Goal: Task Accomplishment & Management: Complete application form

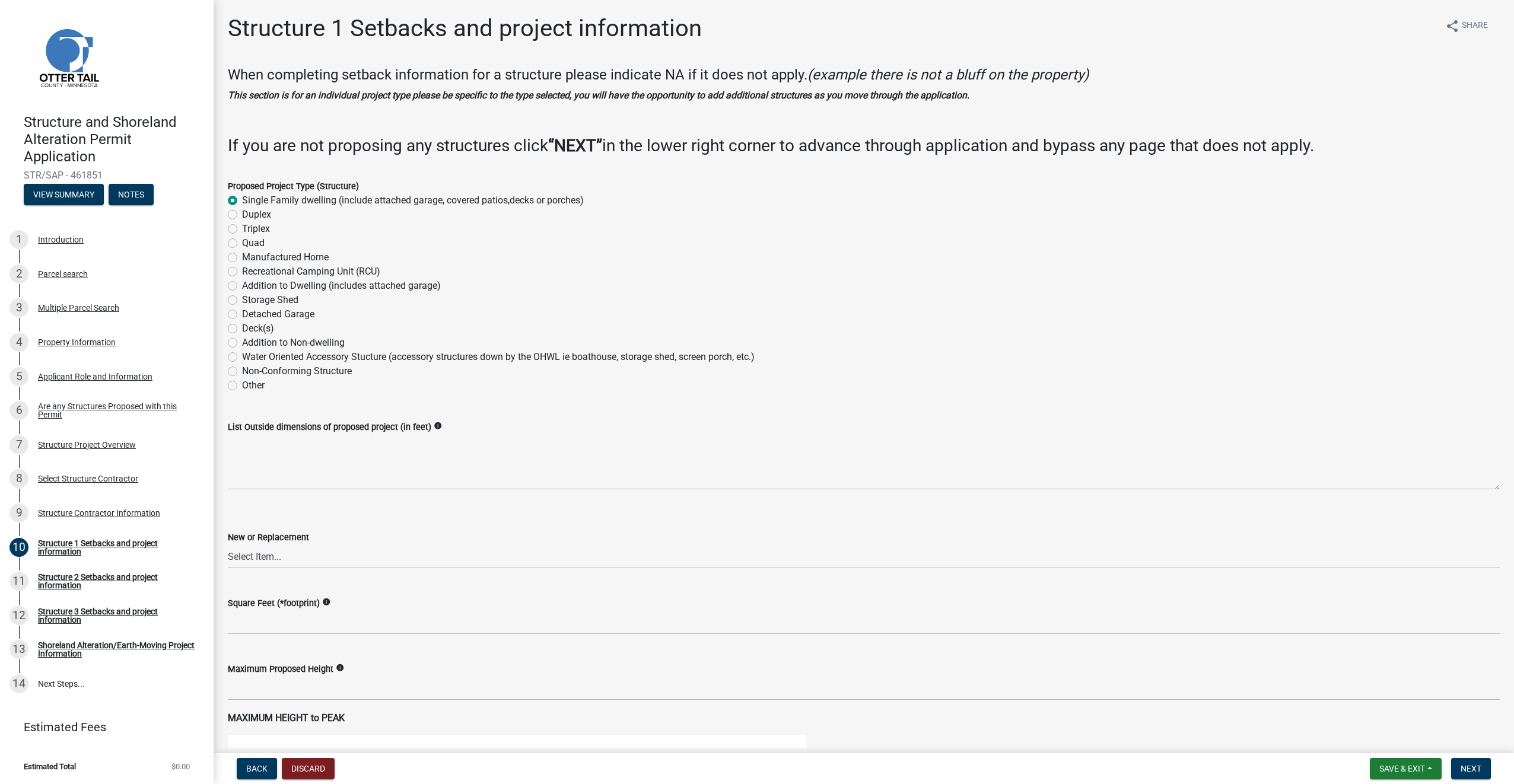
click at [434, 426] on icon "info" at bounding box center [438, 426] width 9 height 9
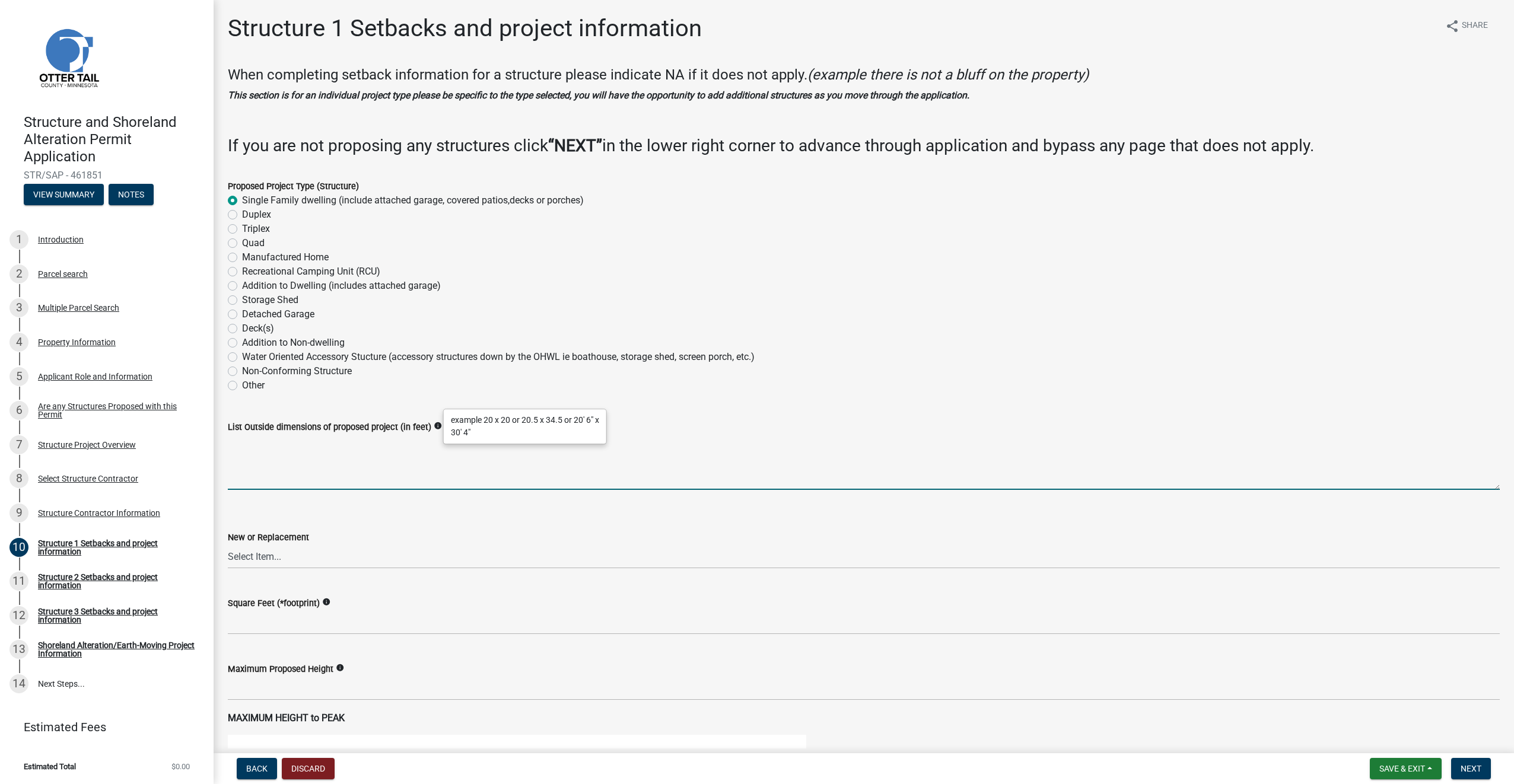
click at [304, 449] on textarea "List Outside dimensions of proposed project (in feet)" at bounding box center [864, 462] width 1272 height 56
click at [331, 559] on select "Select Item... New Replacement" at bounding box center [864, 556] width 1272 height 24
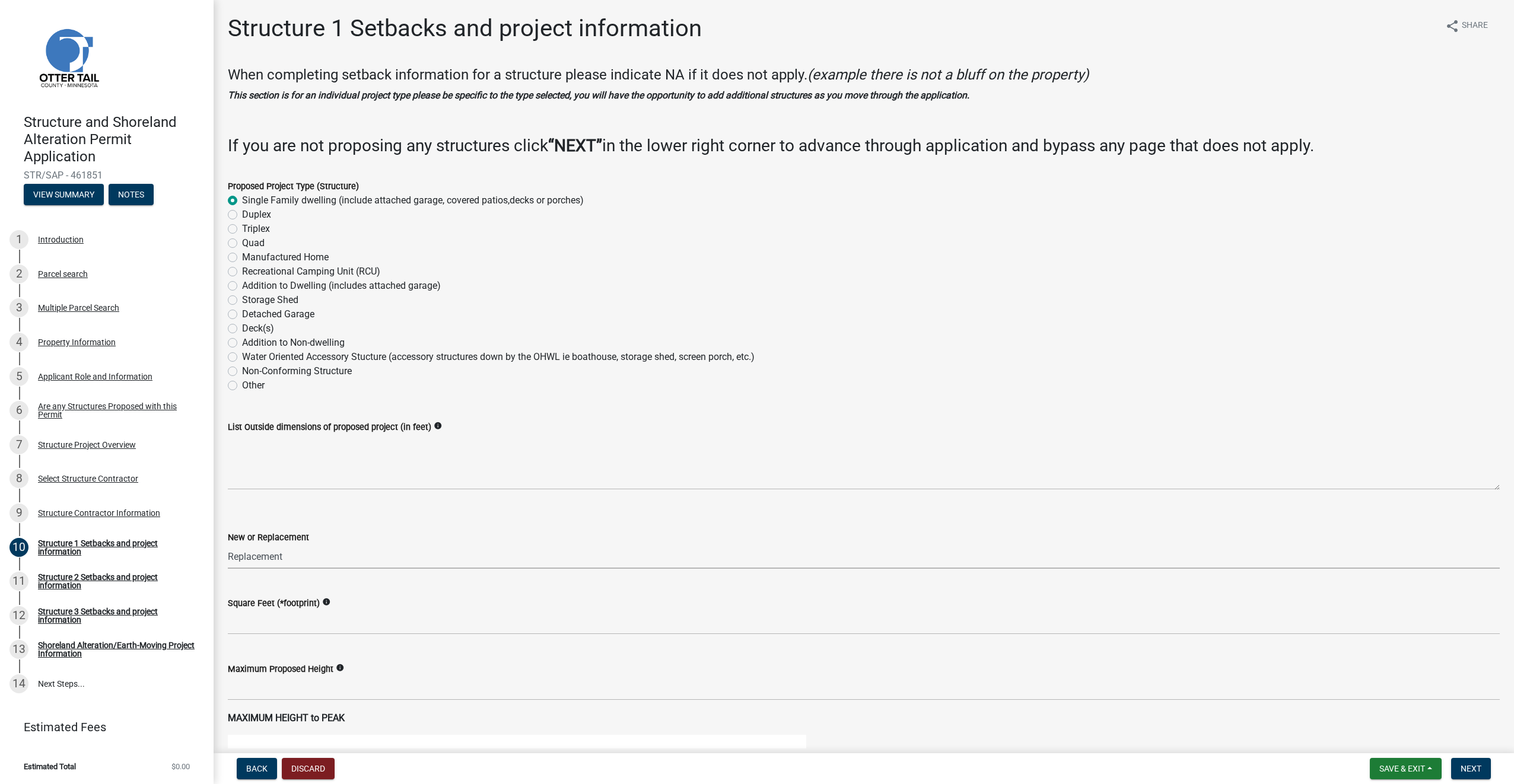
click at [228, 544] on select "Select Item... New Replacement" at bounding box center [864, 556] width 1272 height 24
select select "a3cc236c-43aa-406a-8353-e0398d57c407"
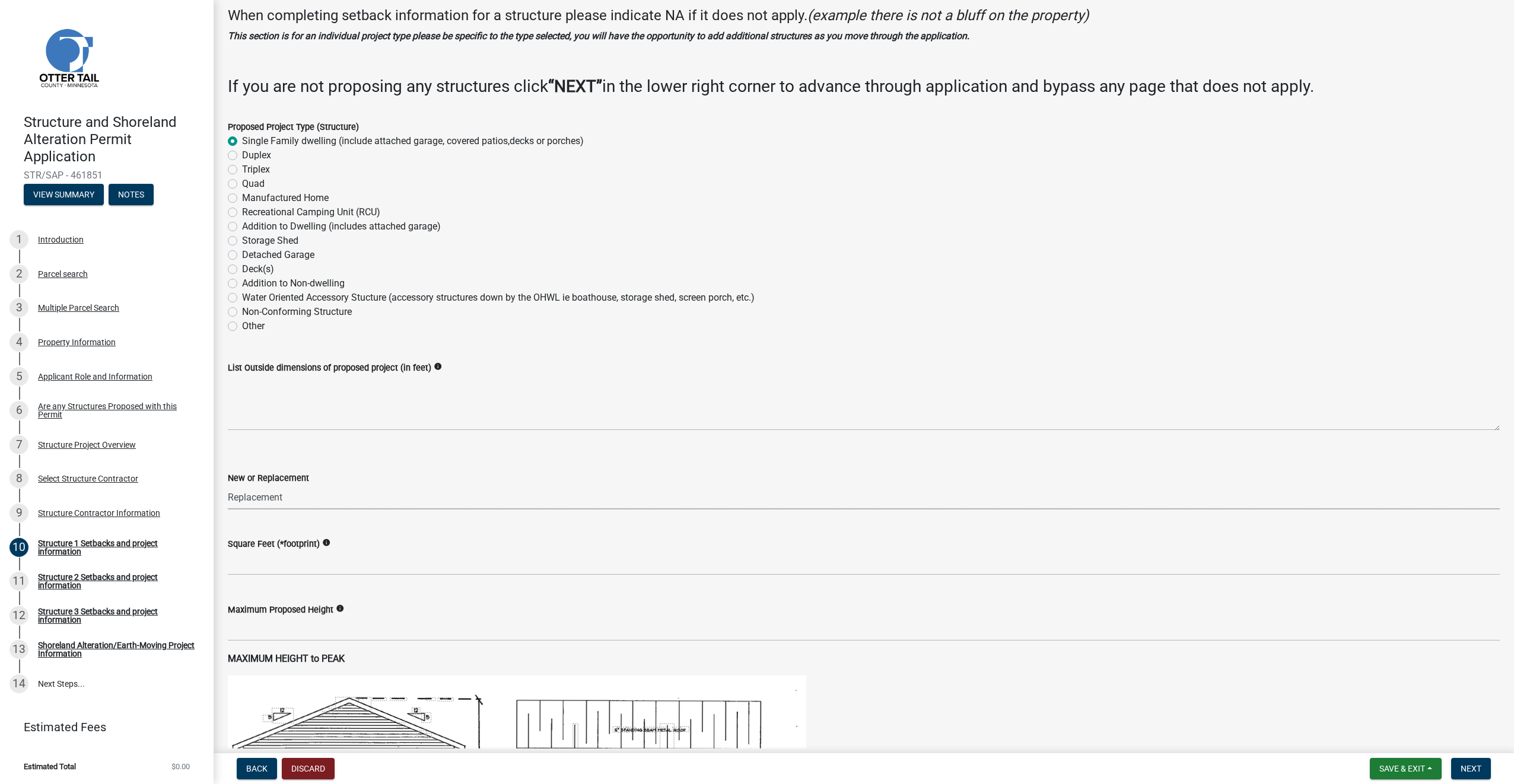
scroll to position [118, 0]
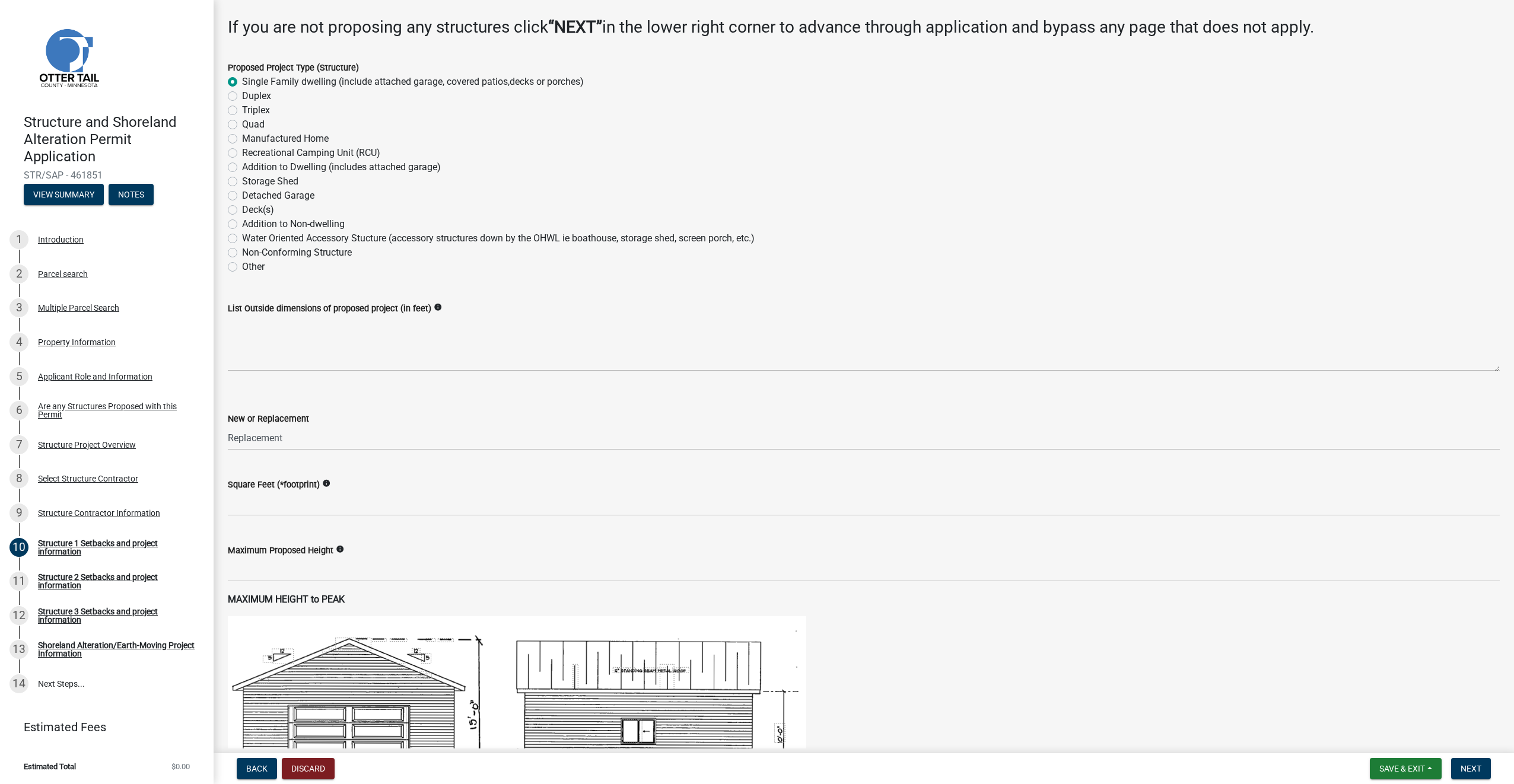
click at [322, 482] on icon "info" at bounding box center [327, 483] width 9 height 9
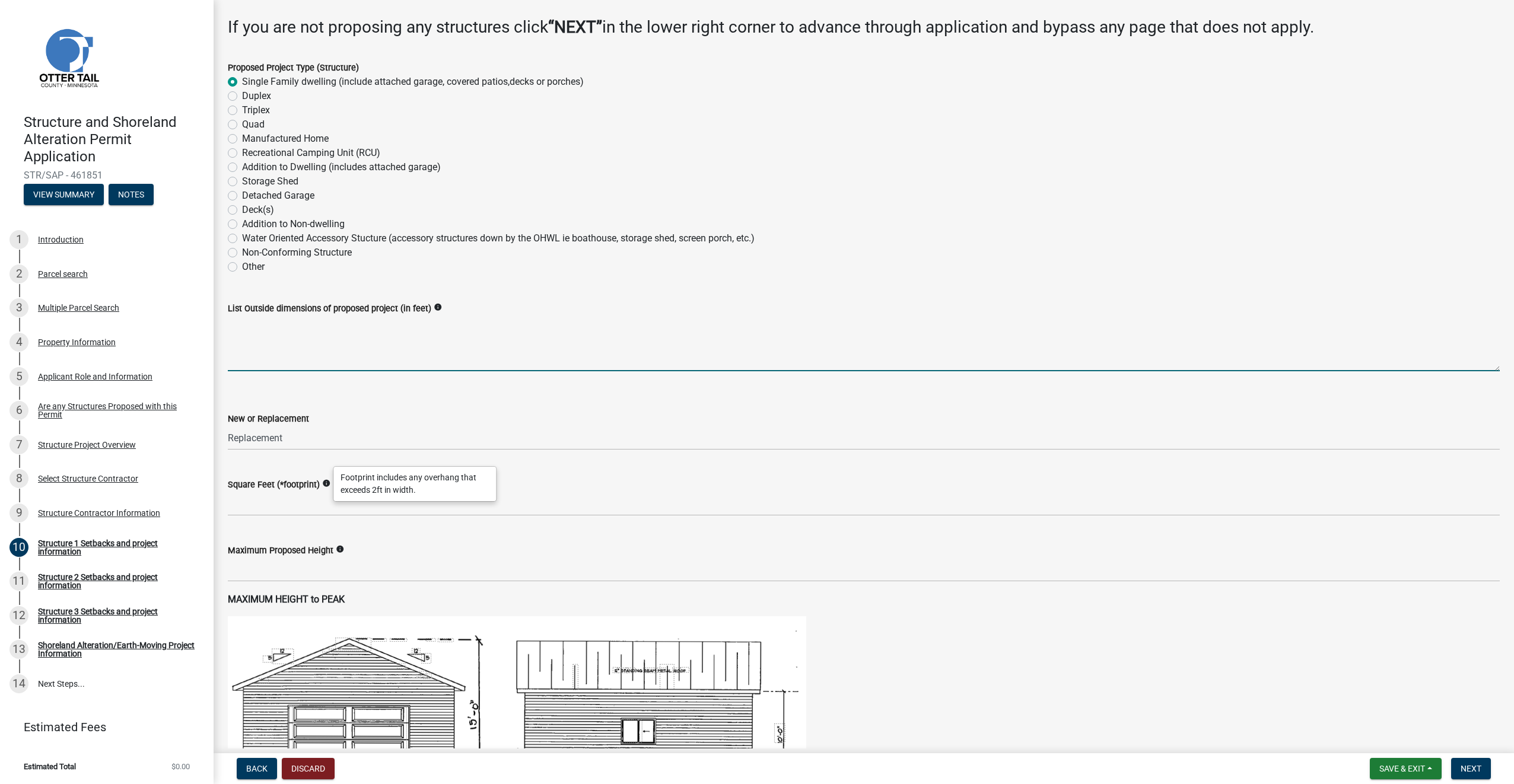
click at [315, 348] on textarea "List Outside dimensions of proposed project (in feet)" at bounding box center [864, 343] width 1272 height 56
click at [322, 336] on textarea "List Outside dimensions of proposed project (in feet)" at bounding box center [864, 343] width 1272 height 56
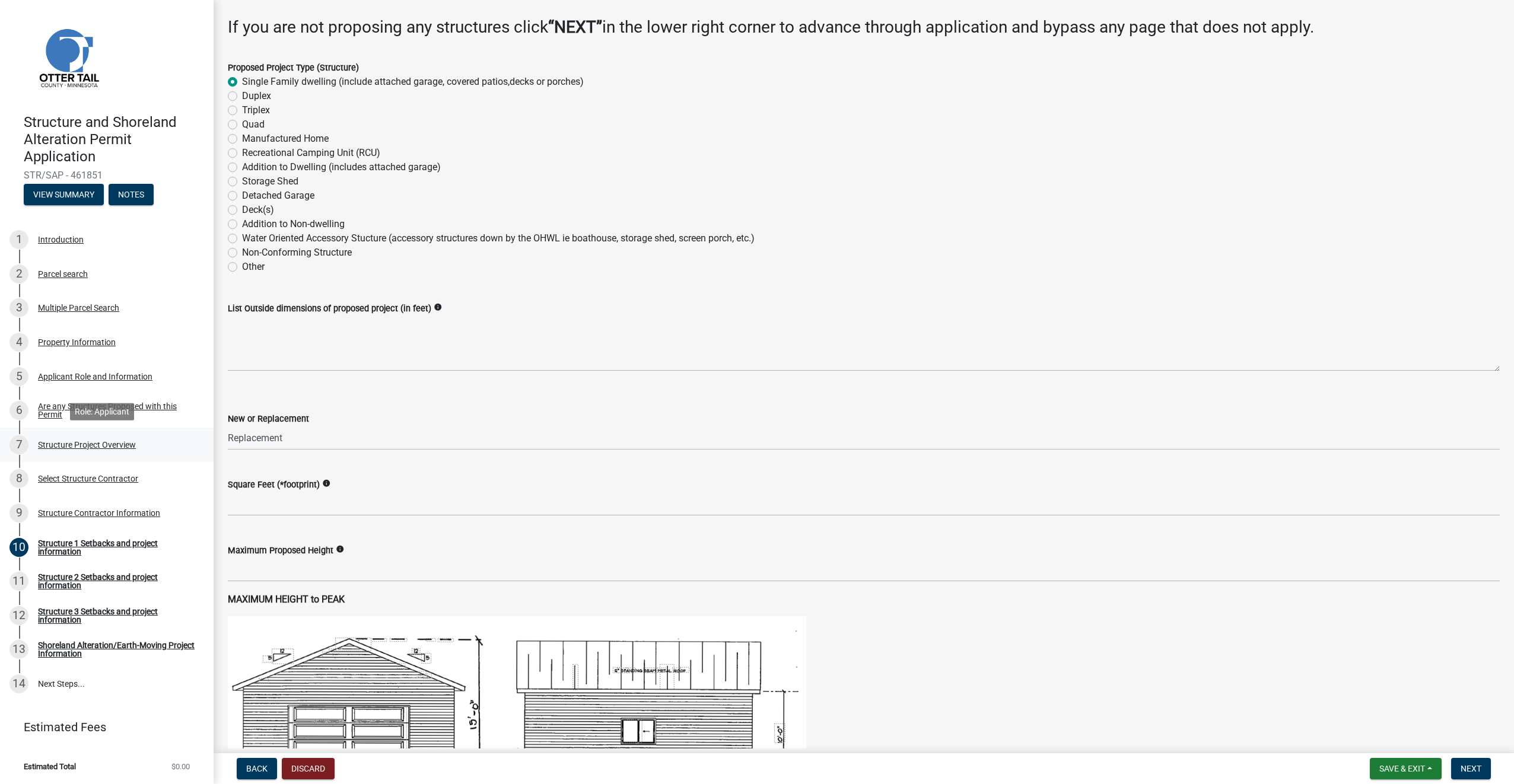
click at [89, 443] on div "Structure Project Overview" at bounding box center [87, 445] width 98 height 9
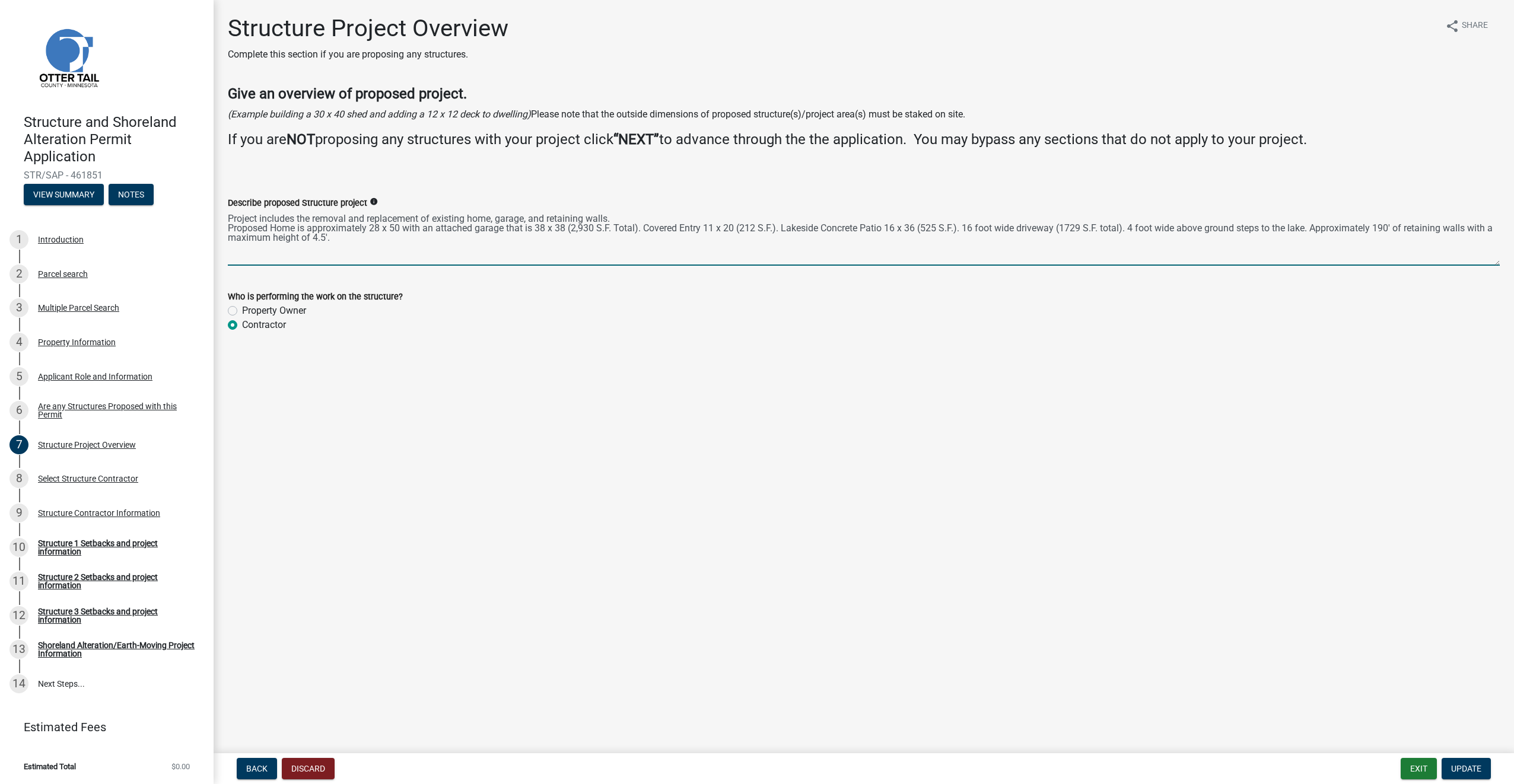
click at [347, 242] on textarea "Project includes the removal and replacement of existing home, garage, and reta…" at bounding box center [864, 238] width 1272 height 56
drag, startPoint x: 348, startPoint y: 241, endPoint x: 222, endPoint y: 231, distance: 126.4
click at [222, 231] on div "Describe proposed Structure project info Project includes the removal and repla…" at bounding box center [863, 222] width 1290 height 87
click at [71, 547] on div "Structure 1 Setbacks and project information" at bounding box center [116, 547] width 157 height 16
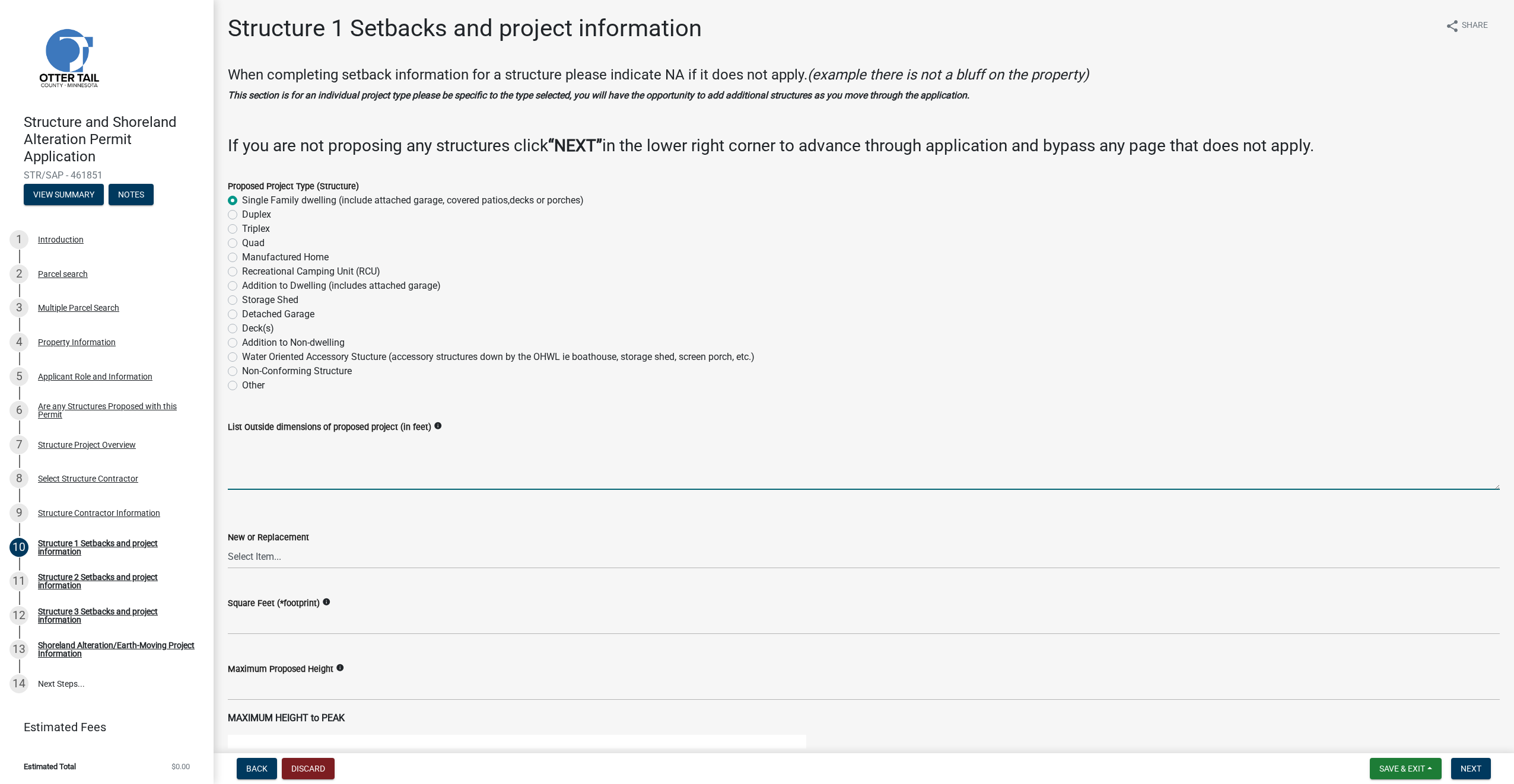
click at [276, 447] on textarea "List Outside dimensions of proposed project (in feet)" at bounding box center [864, 462] width 1272 height 56
paste textarea "Proposed Home is approximately 28 x 50 with an attached garage that is 38 x 38 …"
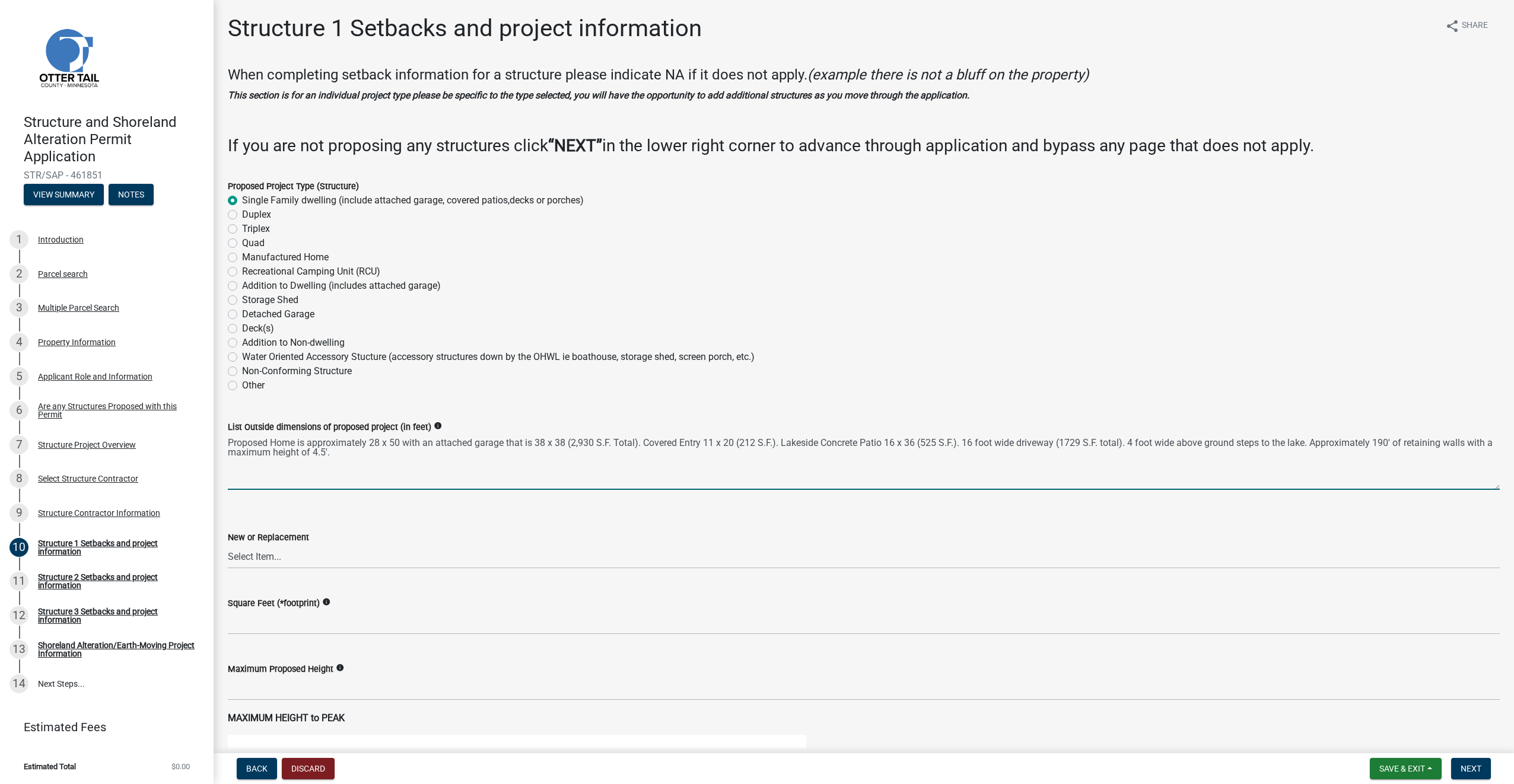
click at [432, 460] on textarea "Proposed Home is approximately 28 x 50 with an attached garage that is 38 x 38 …" at bounding box center [864, 462] width 1272 height 56
type textarea "Proposed Home is approximately 28 x 50 with an attached garage that is 38 x 38 …"
click at [302, 558] on select "Select Item... New Replacement" at bounding box center [864, 556] width 1272 height 24
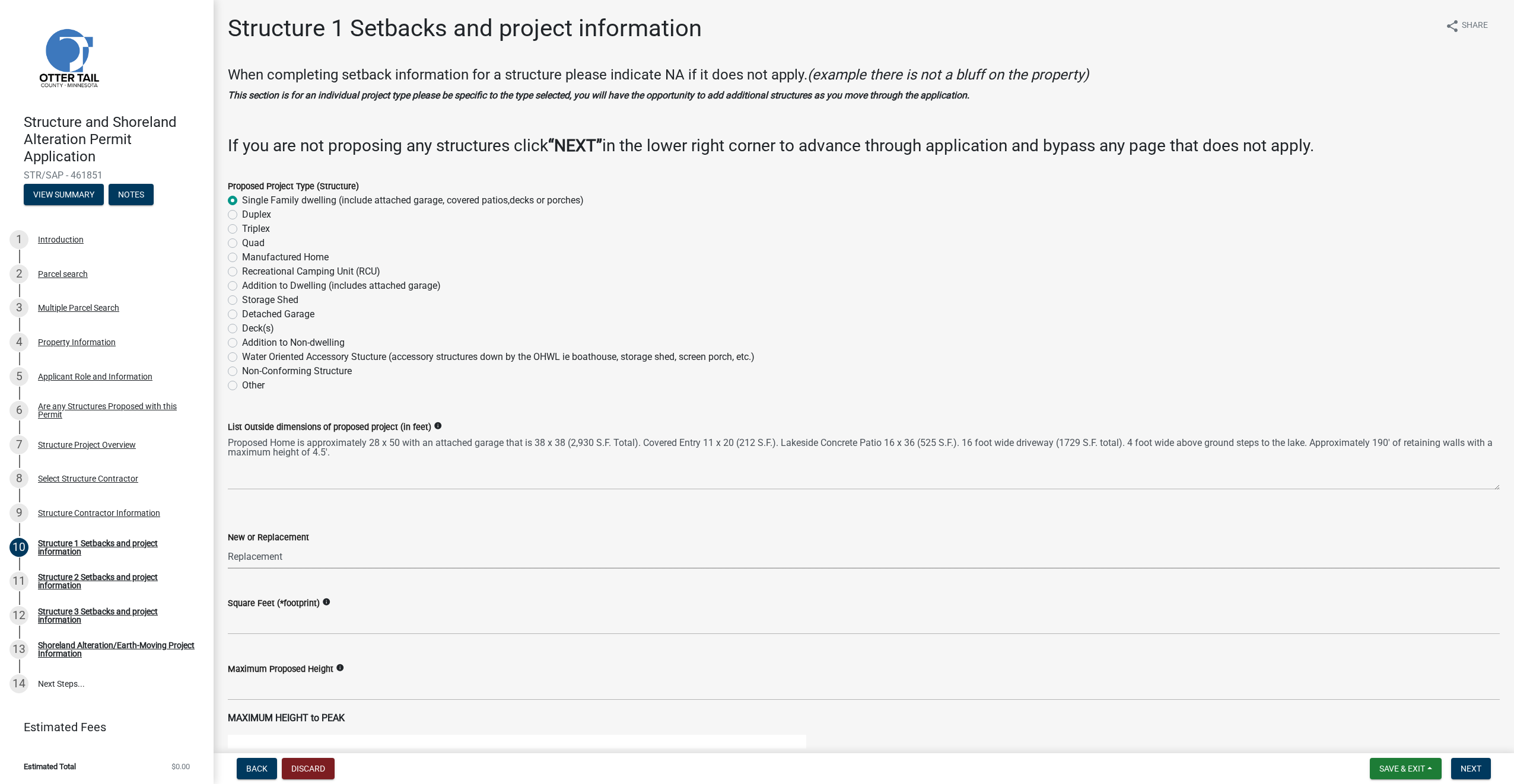
click at [228, 544] on select "Select Item... New Replacement" at bounding box center [864, 556] width 1272 height 24
select select "a3cc236c-43aa-406a-8353-e0398d57c407"
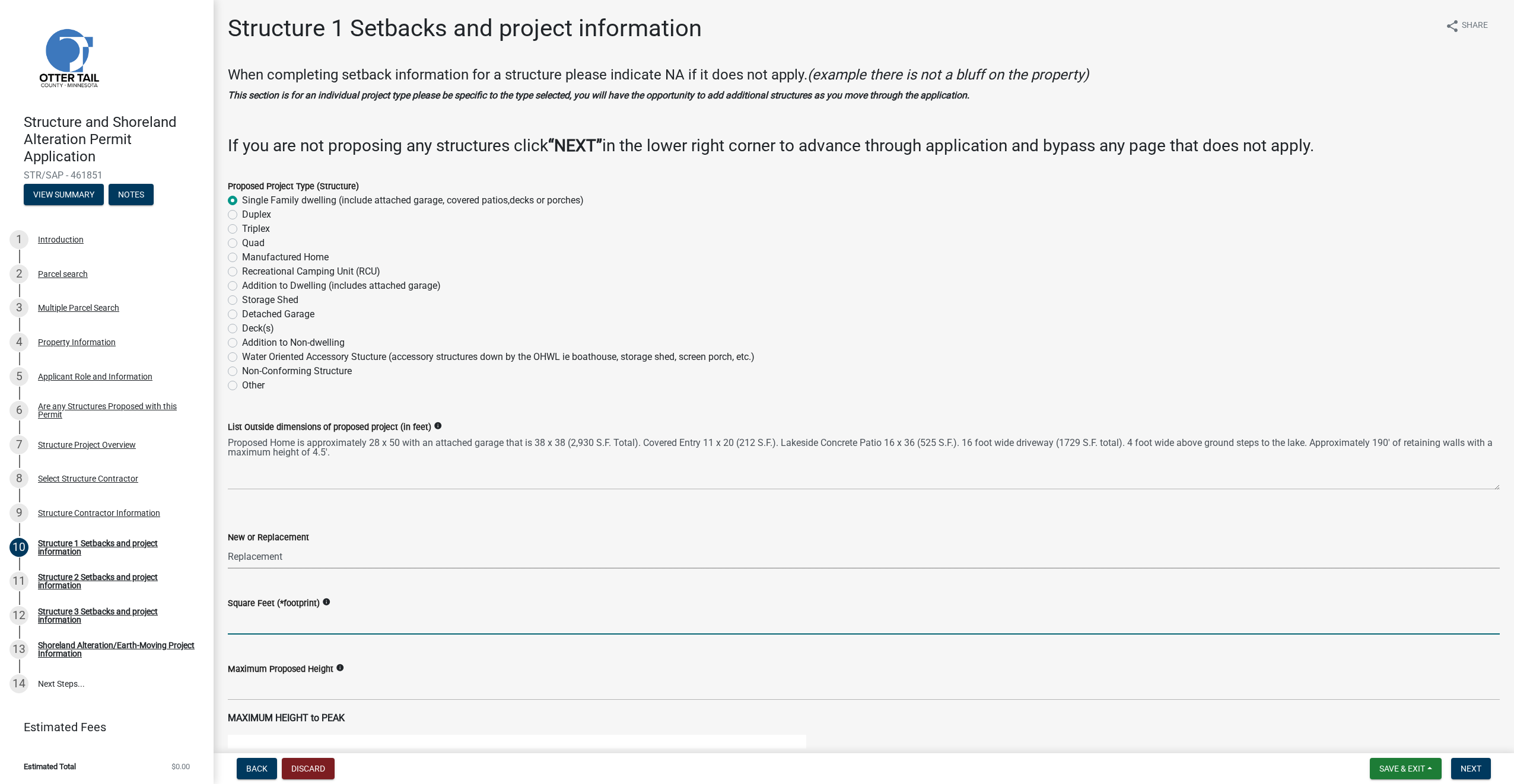
click at [288, 618] on input "text" at bounding box center [864, 622] width 1272 height 24
click at [292, 618] on input "text" at bounding box center [864, 622] width 1272 height 24
type input "3667"
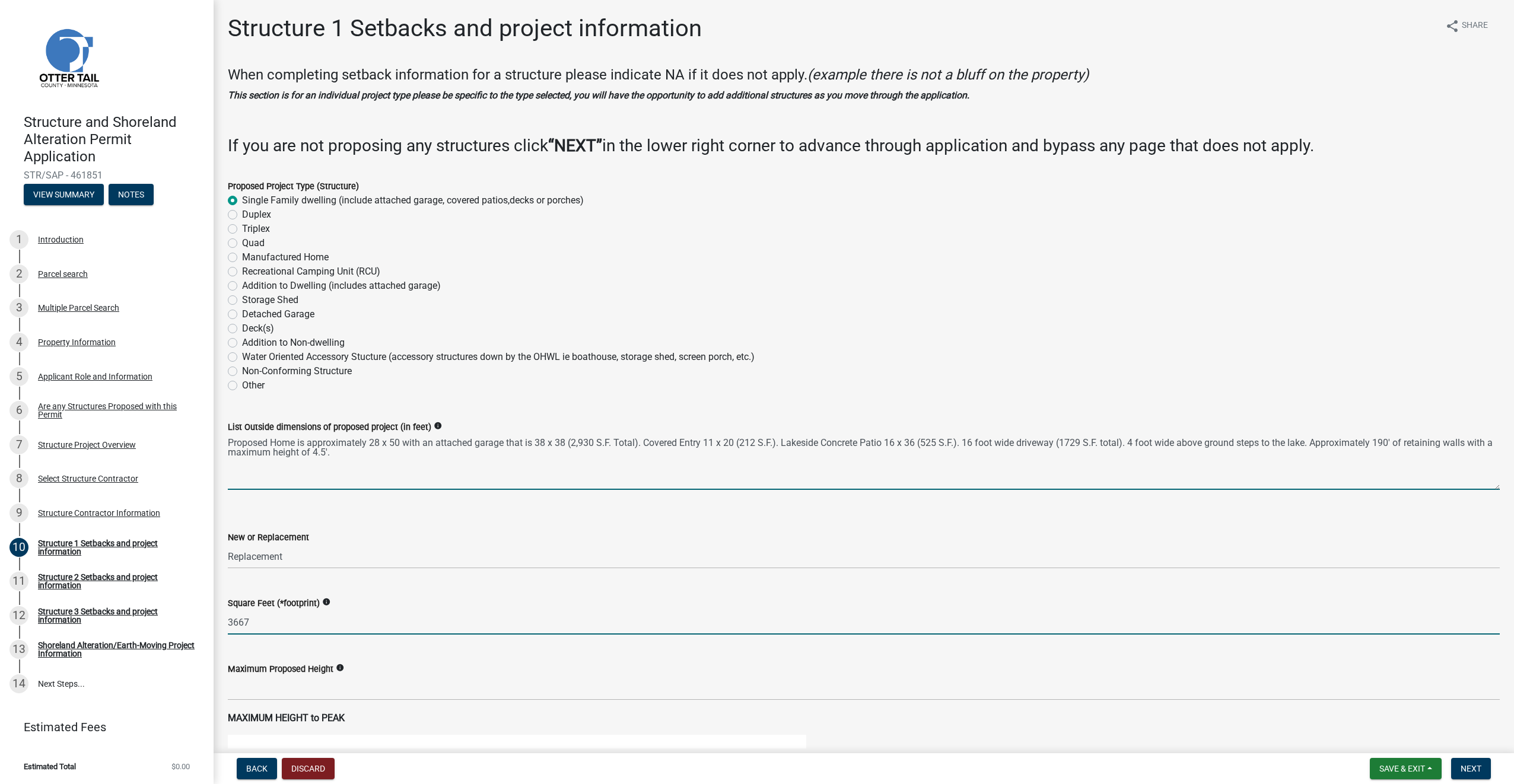
click at [421, 453] on textarea "Proposed Home is approximately 28 x 50 with an attached garage that is 38 x 38 …" at bounding box center [864, 462] width 1272 height 56
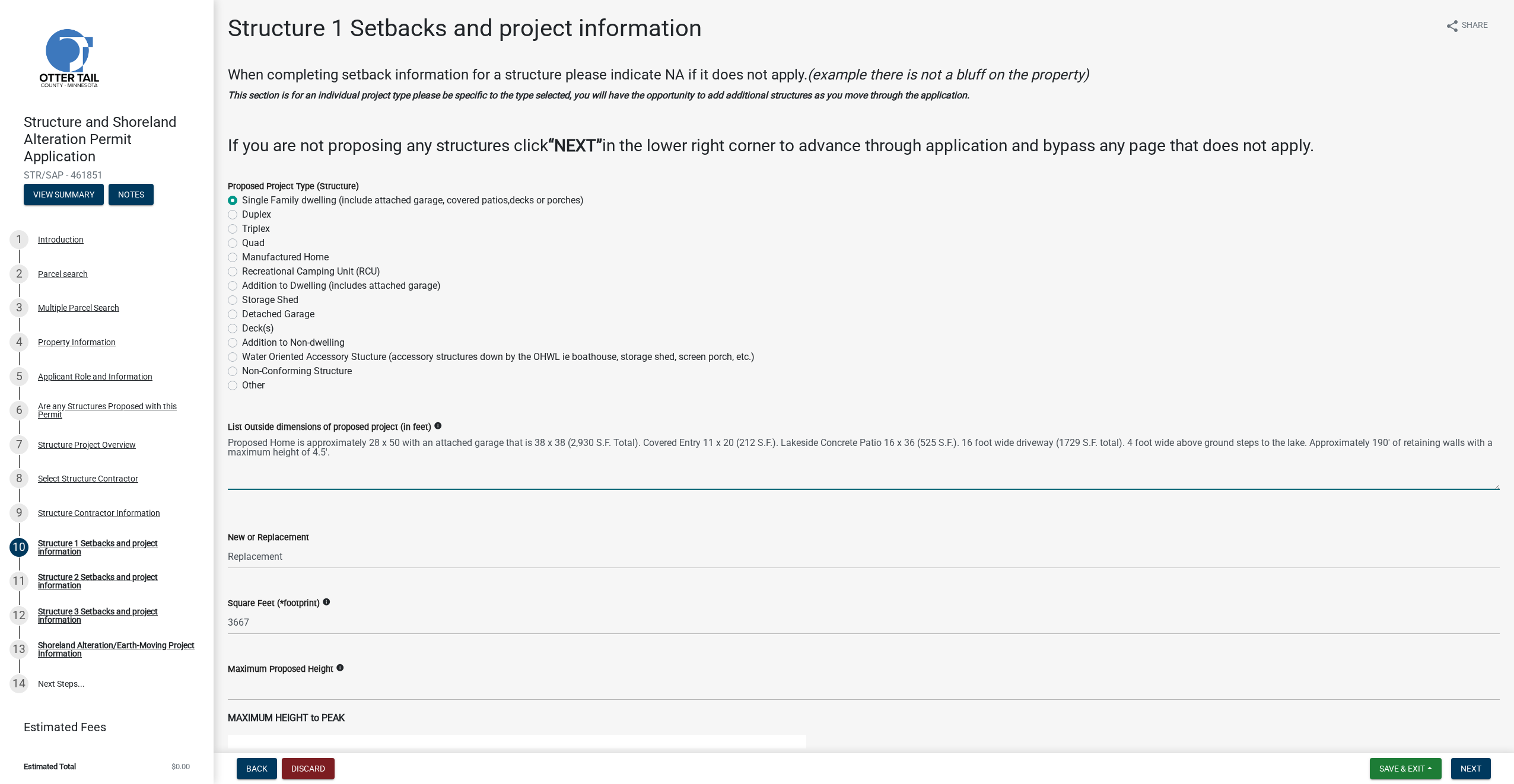
drag, startPoint x: 360, startPoint y: 453, endPoint x: 964, endPoint y: 446, distance: 604.0
click at [964, 446] on textarea "Proposed Home is approximately 28 x 50 with an attached garage that is 38 x 38 …" at bounding box center [864, 462] width 1272 height 56
drag, startPoint x: 959, startPoint y: 441, endPoint x: 920, endPoint y: 441, distance: 39.0
click at [920, 441] on textarea "Proposed Home is approximately 28 x 50 with an attached garage that is 38 x 38 …" at bounding box center [864, 462] width 1272 height 56
drag, startPoint x: 776, startPoint y: 443, endPoint x: 739, endPoint y: 446, distance: 37.1
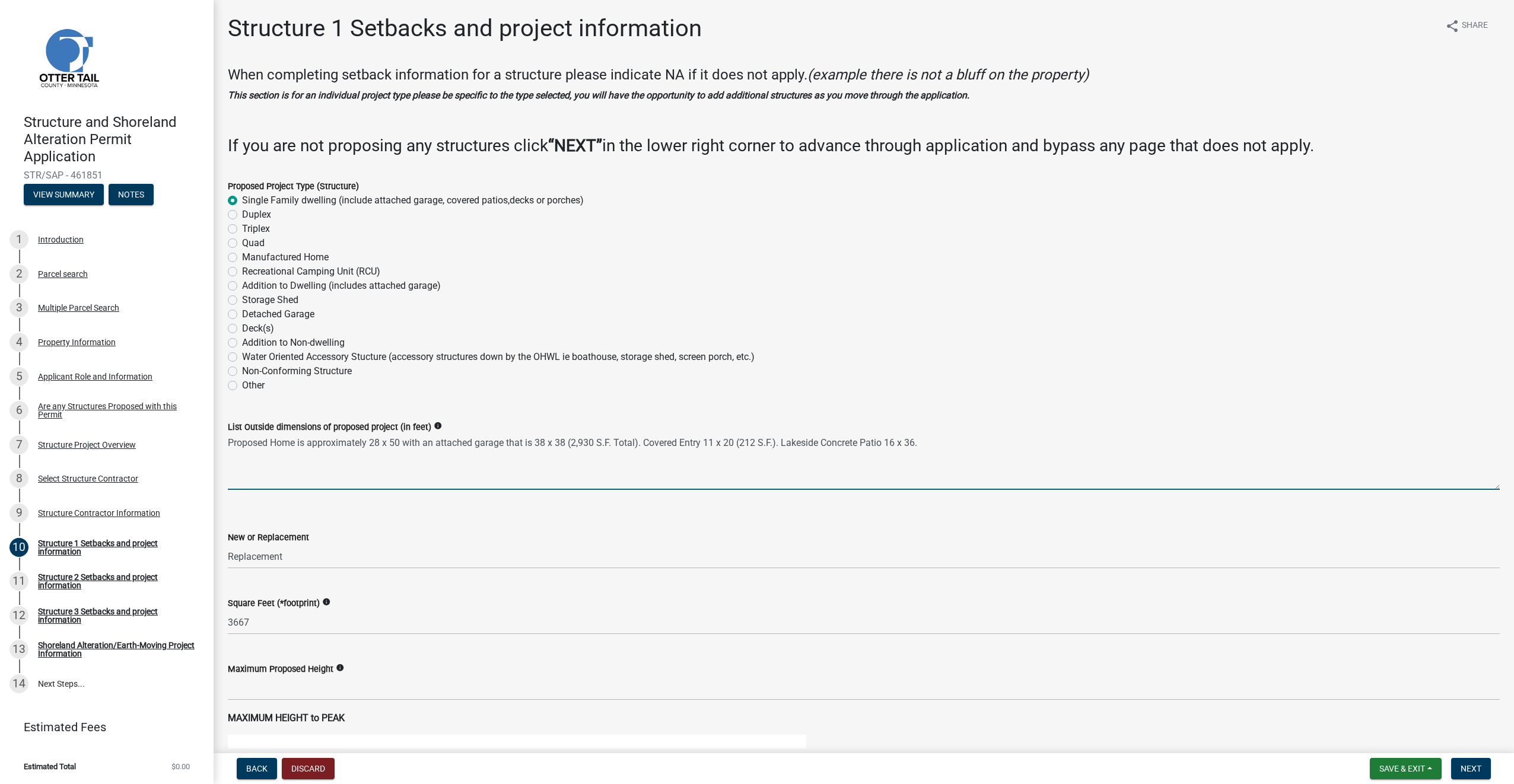
click at [739, 446] on textarea "Proposed Home is approximately 28 x 50 with an attached garage that is 38 x 38 …" at bounding box center [864, 462] width 1272 height 56
drag, startPoint x: 637, startPoint y: 443, endPoint x: 569, endPoint y: 443, distance: 68.0
click at [569, 443] on textarea "Proposed Home is approximately 28 x 50 with an attached garage that is 38 x 38 …" at bounding box center [864, 462] width 1272 height 56
click at [429, 457] on textarea "Proposed Home is approximately 28 x 50 with an attached garage that is 38 x 38.…" at bounding box center [864, 462] width 1272 height 56
click at [488, 475] on textarea "Proposed Home is approximately 28 x 50 with an attached garage that is 38 x 38.…" at bounding box center [864, 462] width 1272 height 56
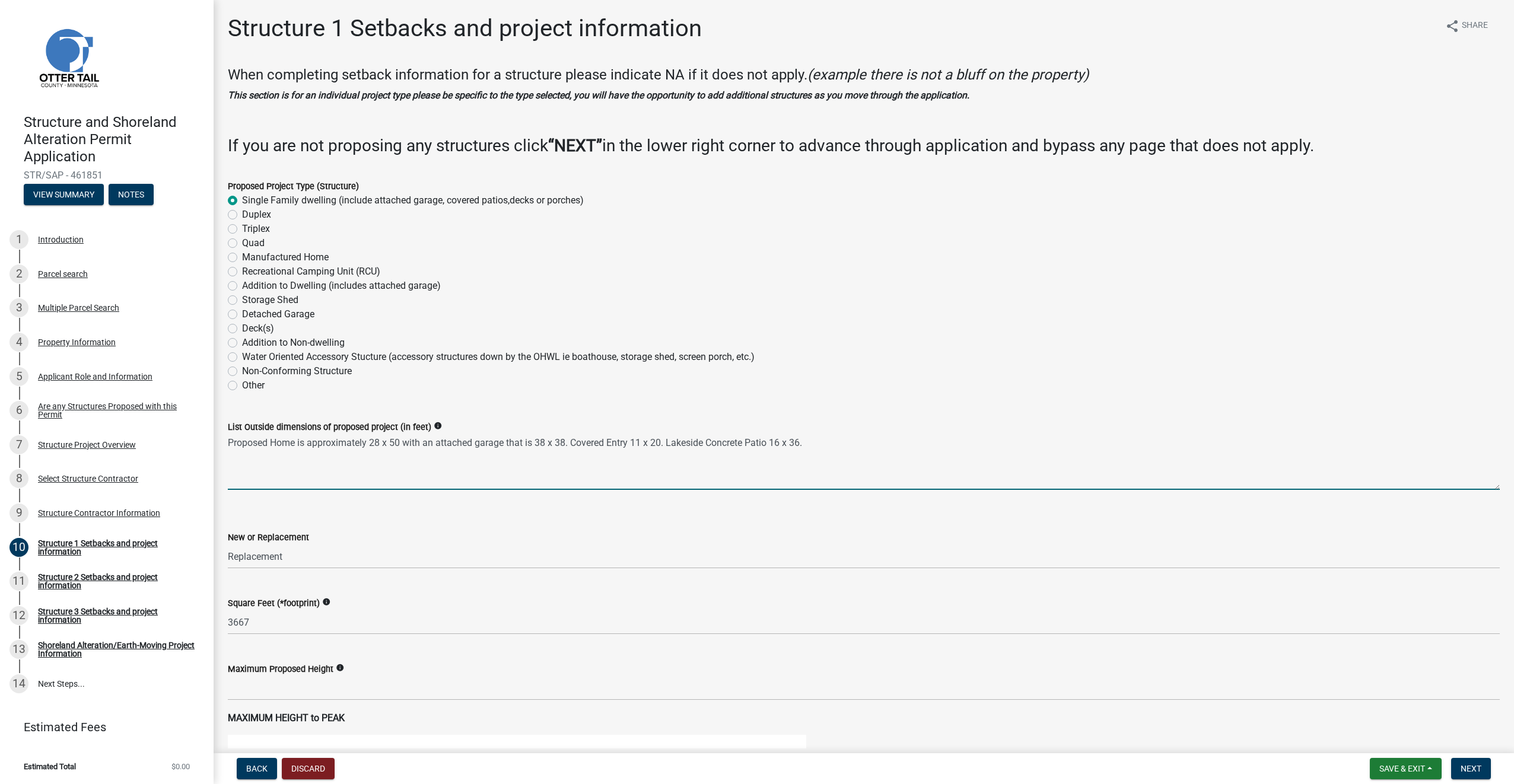
click at [676, 445] on textarea "Proposed Home is approximately 28 x 50 with an attached garage that is 38 x 38.…" at bounding box center [864, 462] width 1272 height 56
click at [825, 445] on textarea "Proposed Home is approximately 28 x 50 with an attached garage that is 38 x 38.…" at bounding box center [864, 462] width 1272 height 56
click at [569, 444] on textarea "Proposed Home is approximately 28 x 50 with an attached garage that is 38 x 38.…" at bounding box center [864, 462] width 1272 height 56
click at [664, 446] on textarea "Proposed Home is approximately 28 x 50 with an attached garage that is 38 x 38,…" at bounding box center [864, 462] width 1272 height 56
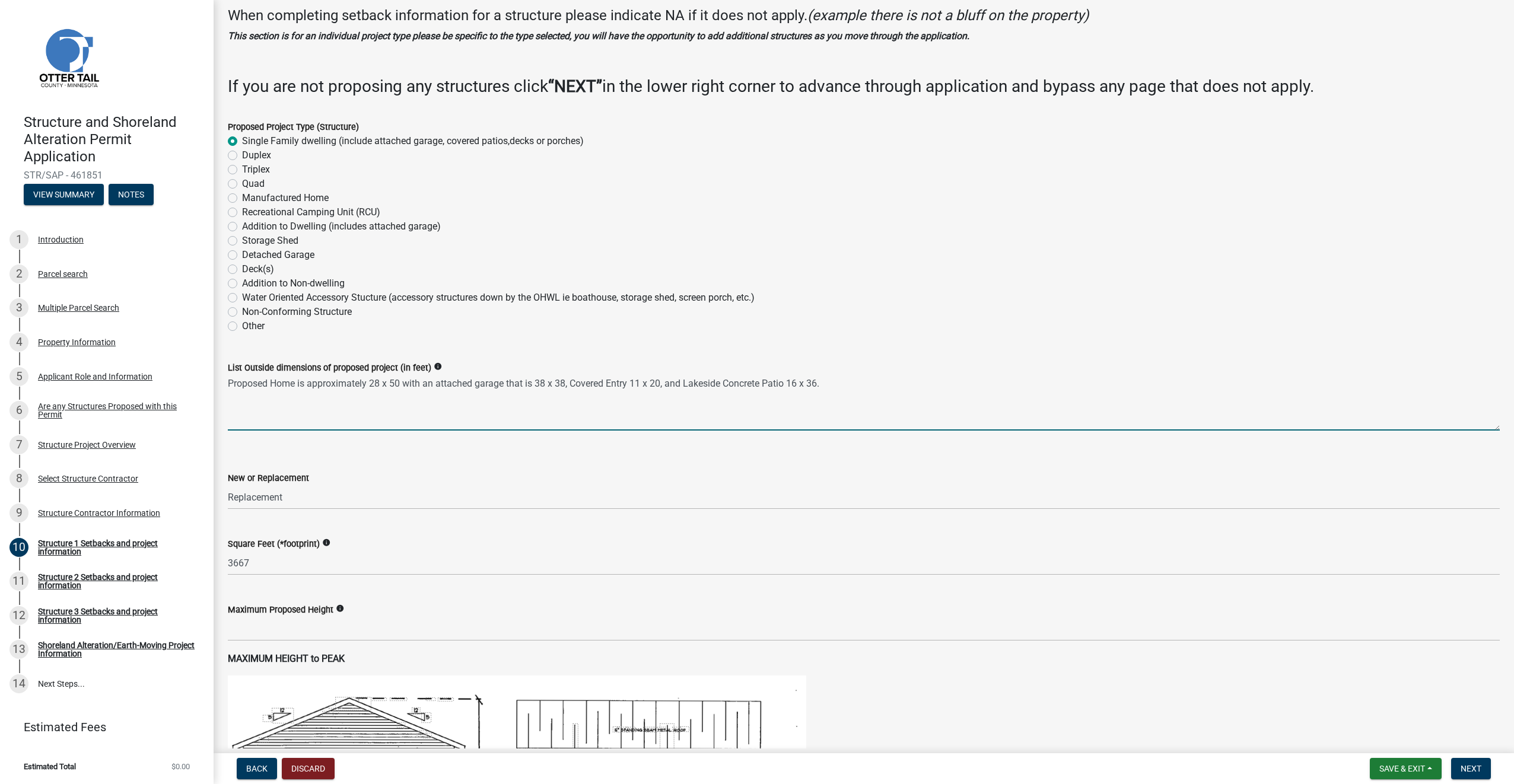
scroll to position [118, 0]
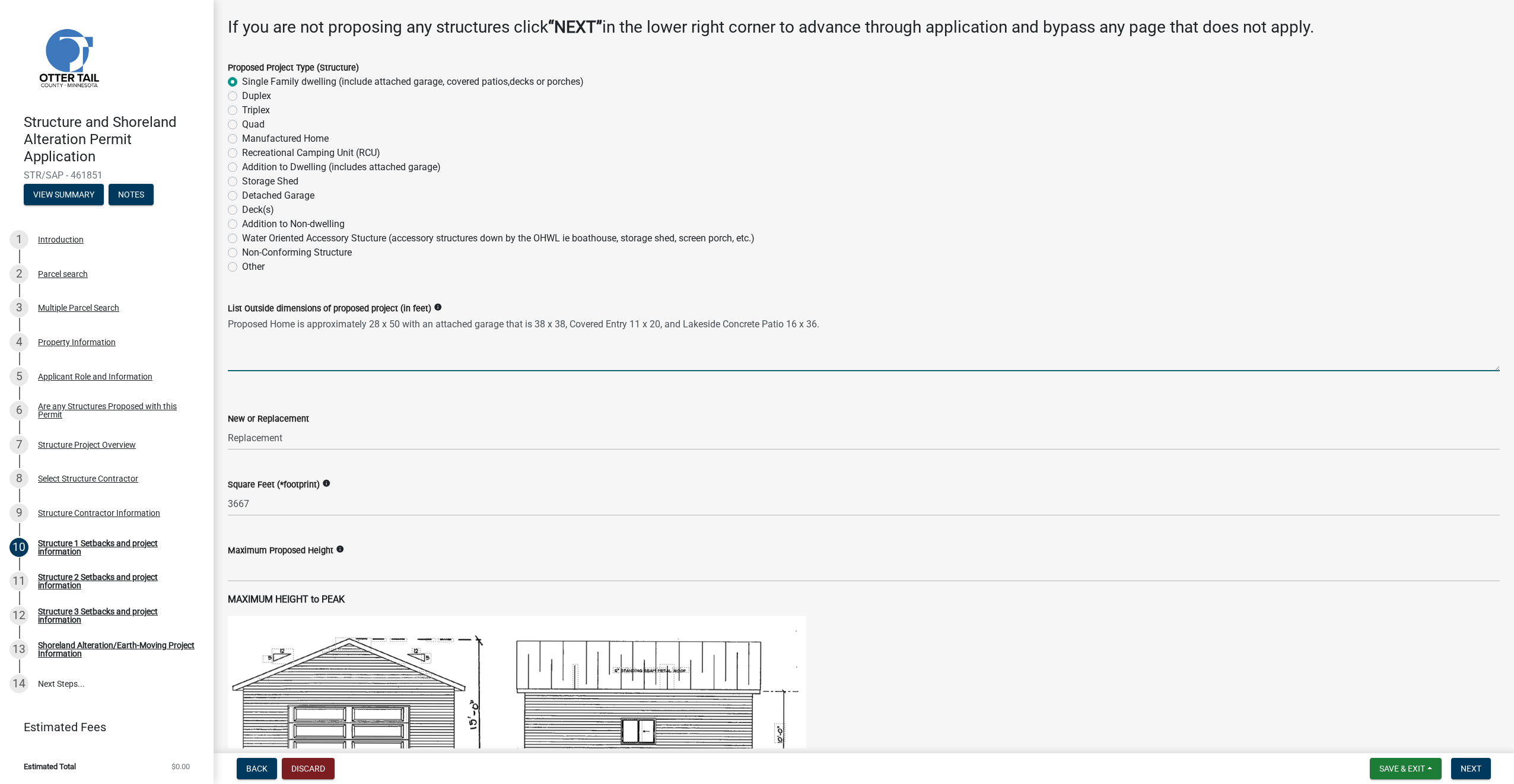
type textarea "Proposed Home is approximately 28 x 50 with an attached garage that is 38 x 38,…"
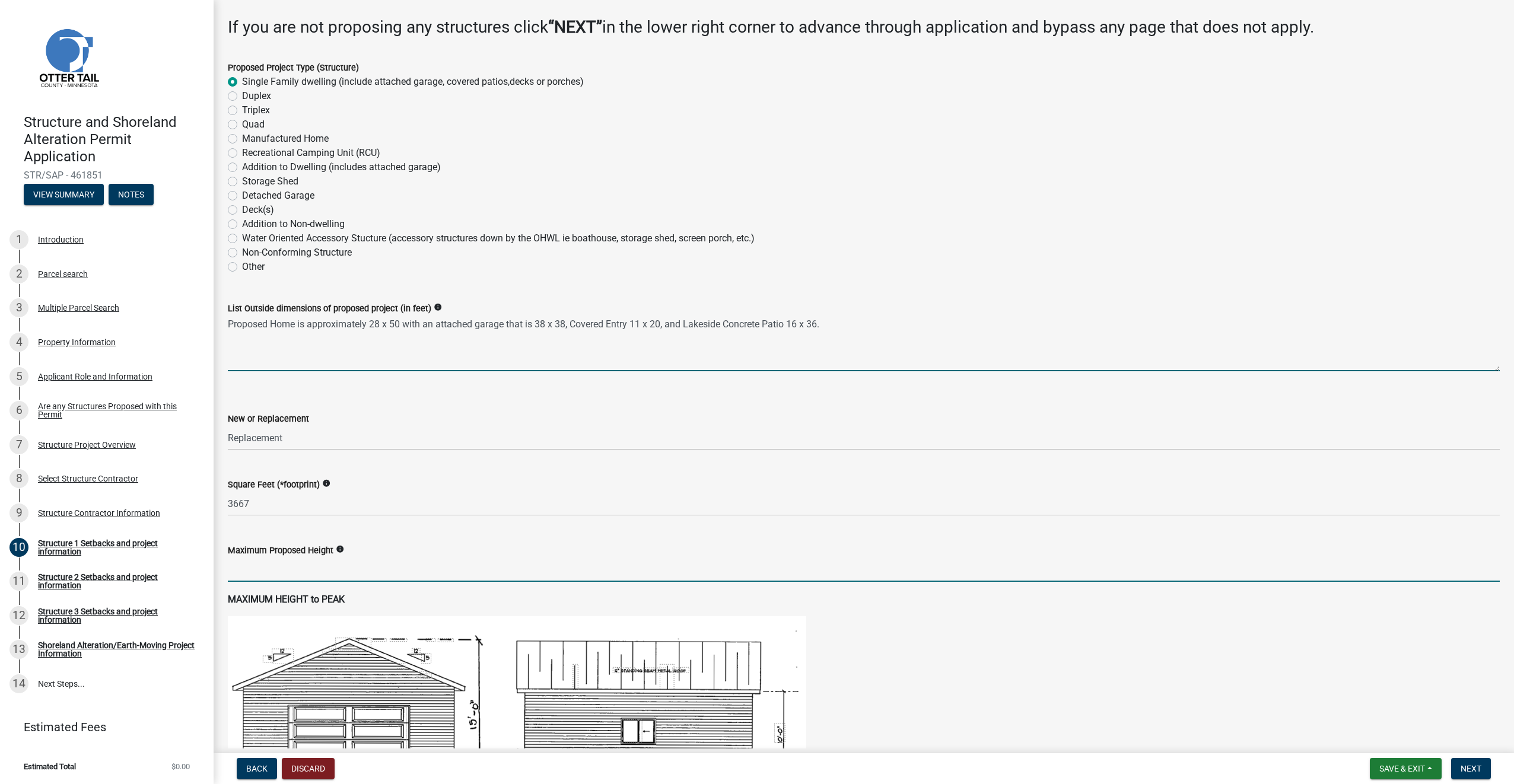
click at [350, 569] on input "text" at bounding box center [864, 570] width 1272 height 24
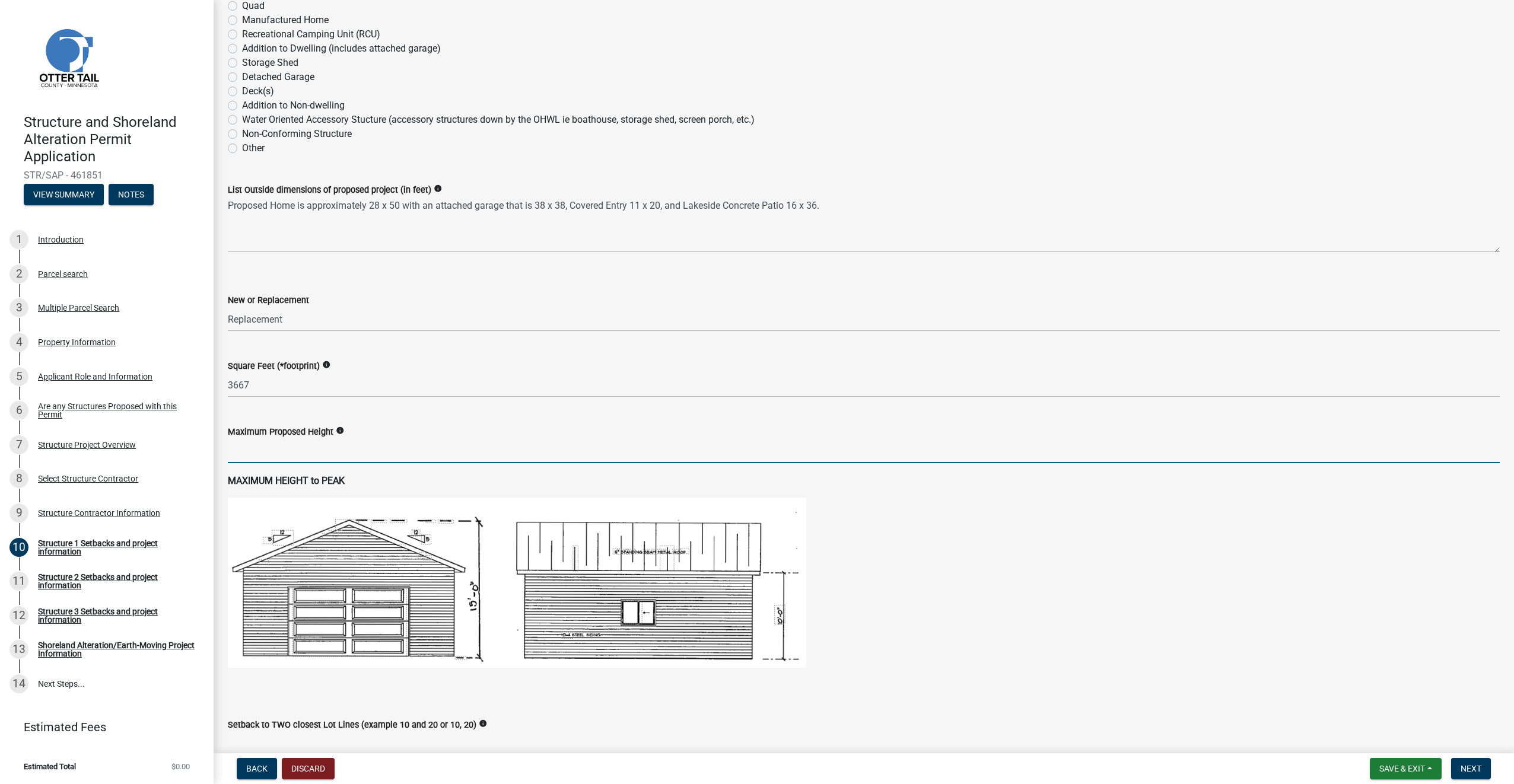
scroll to position [297, 0]
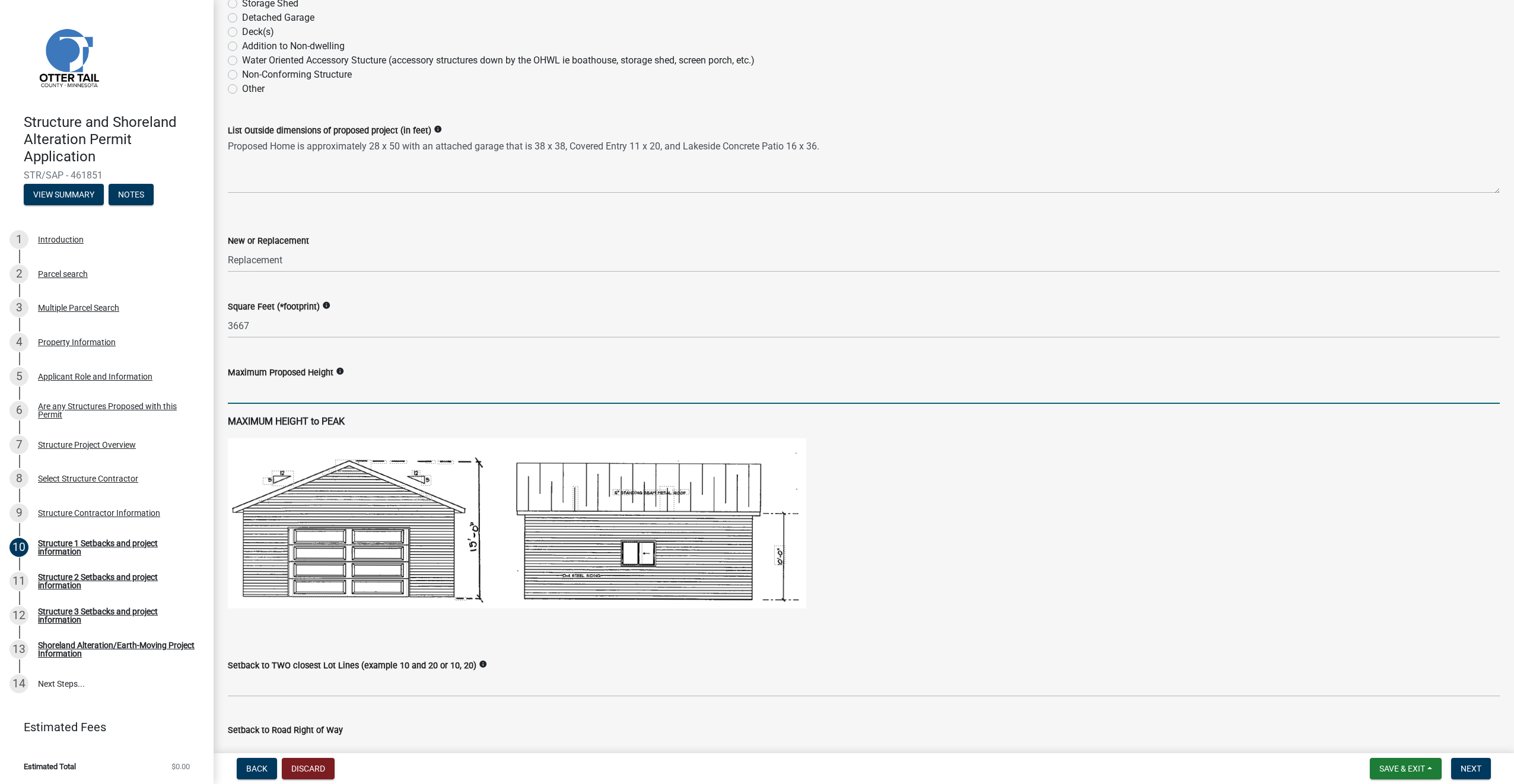
click at [338, 372] on icon "info" at bounding box center [340, 371] width 9 height 9
click at [345, 394] on input "text" at bounding box center [864, 392] width 1272 height 24
click at [337, 370] on icon "info" at bounding box center [340, 371] width 9 height 9
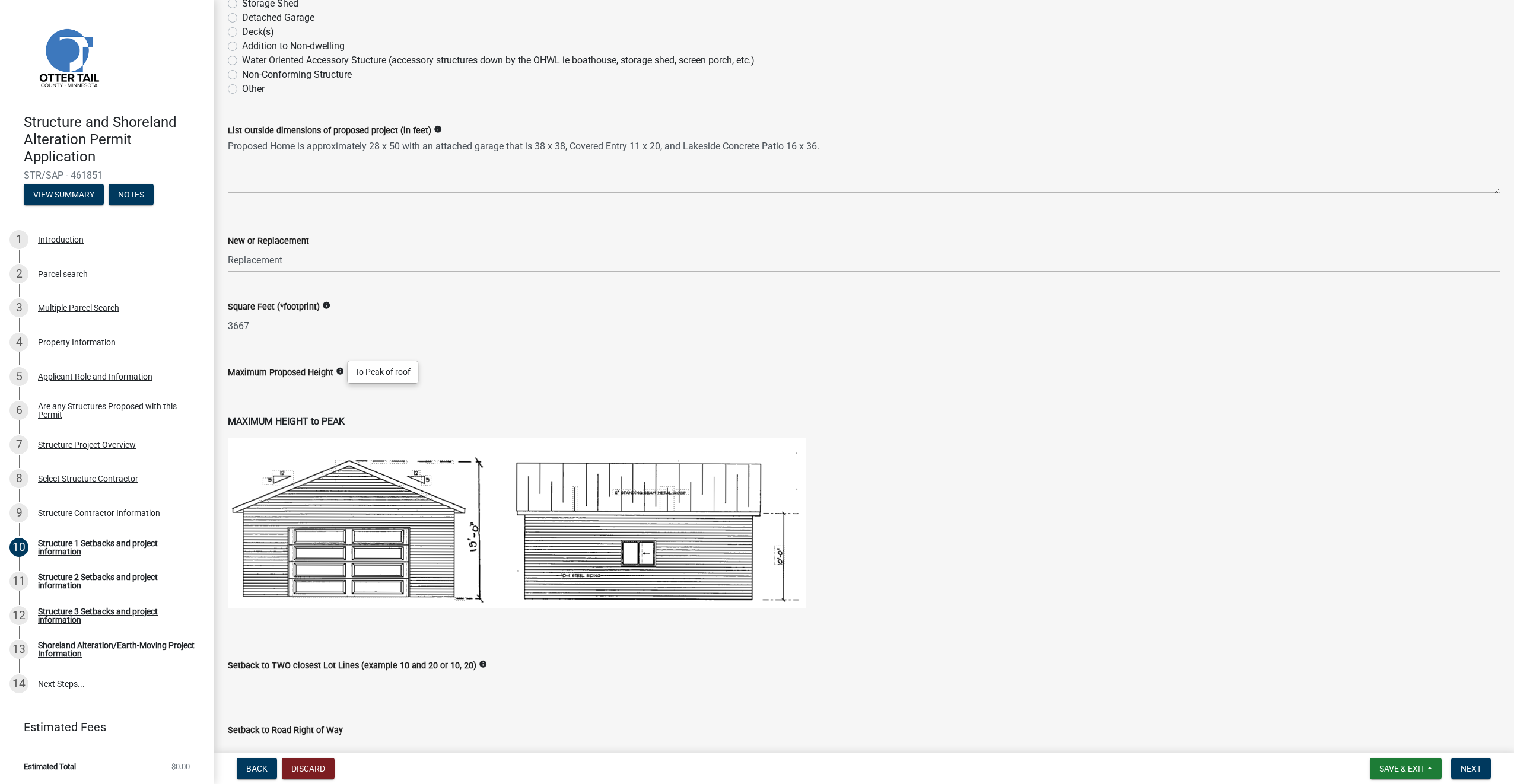
click at [337, 370] on icon "info" at bounding box center [340, 371] width 9 height 9
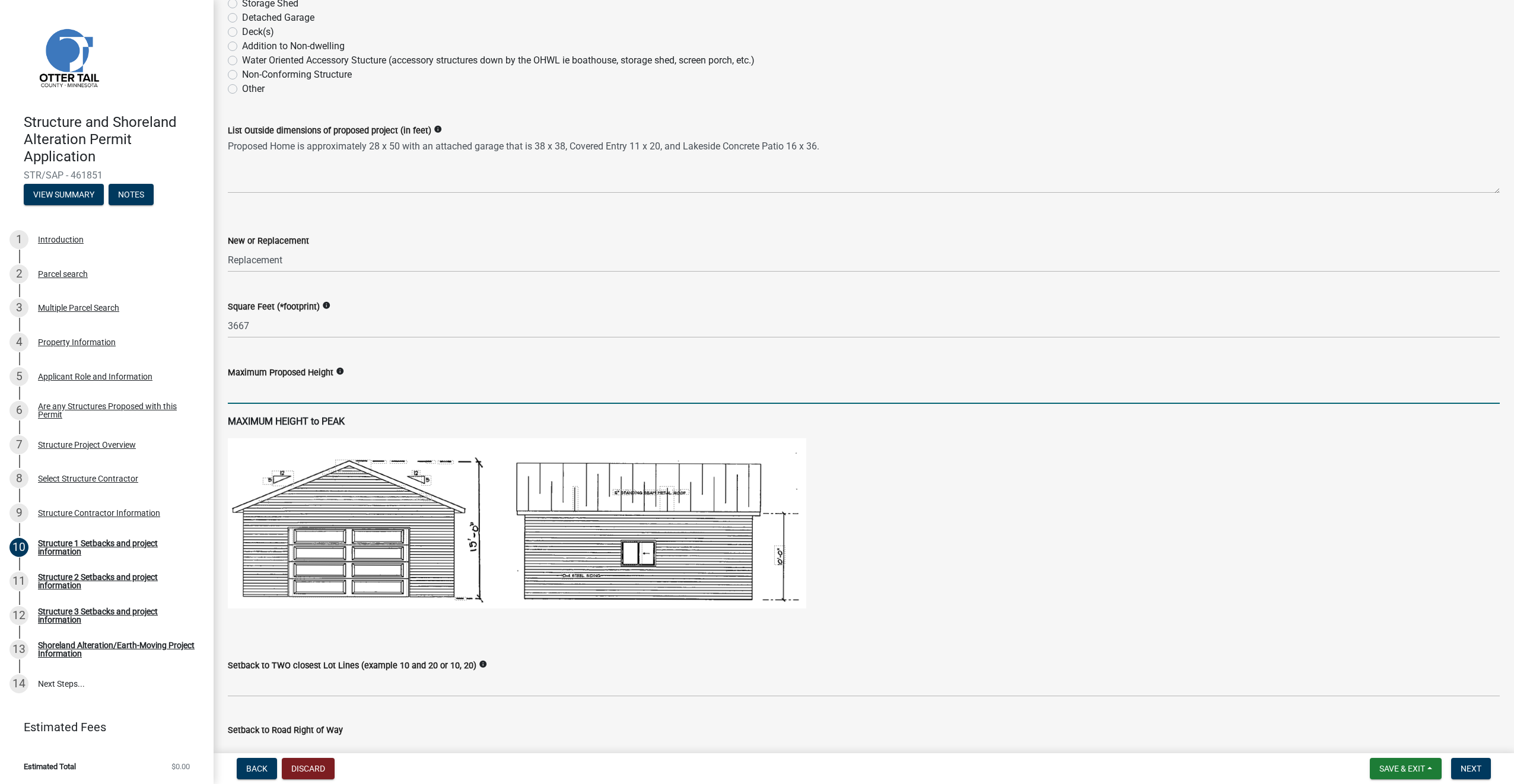
click at [283, 388] on input "text" at bounding box center [864, 392] width 1272 height 24
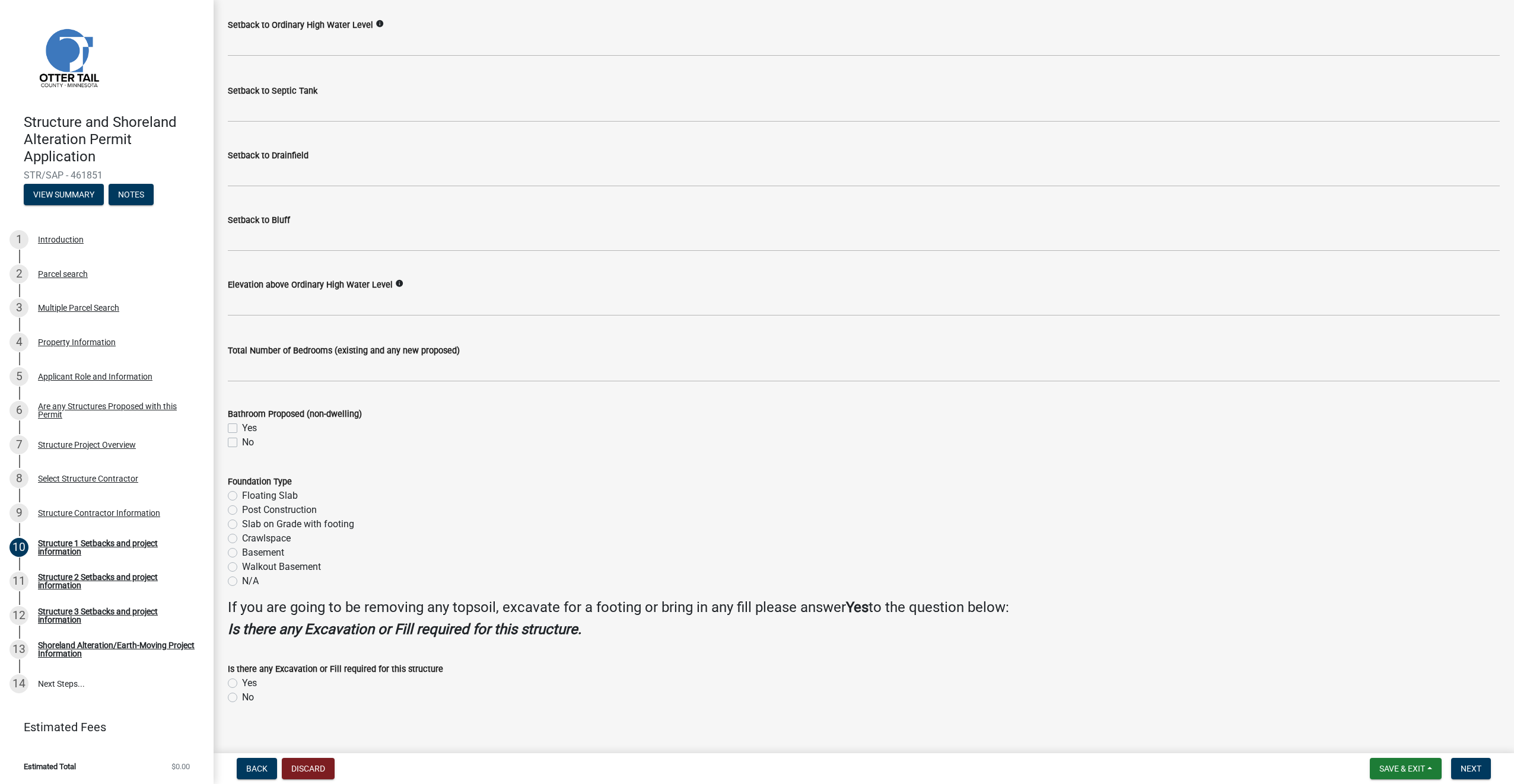
scroll to position [1081, 0]
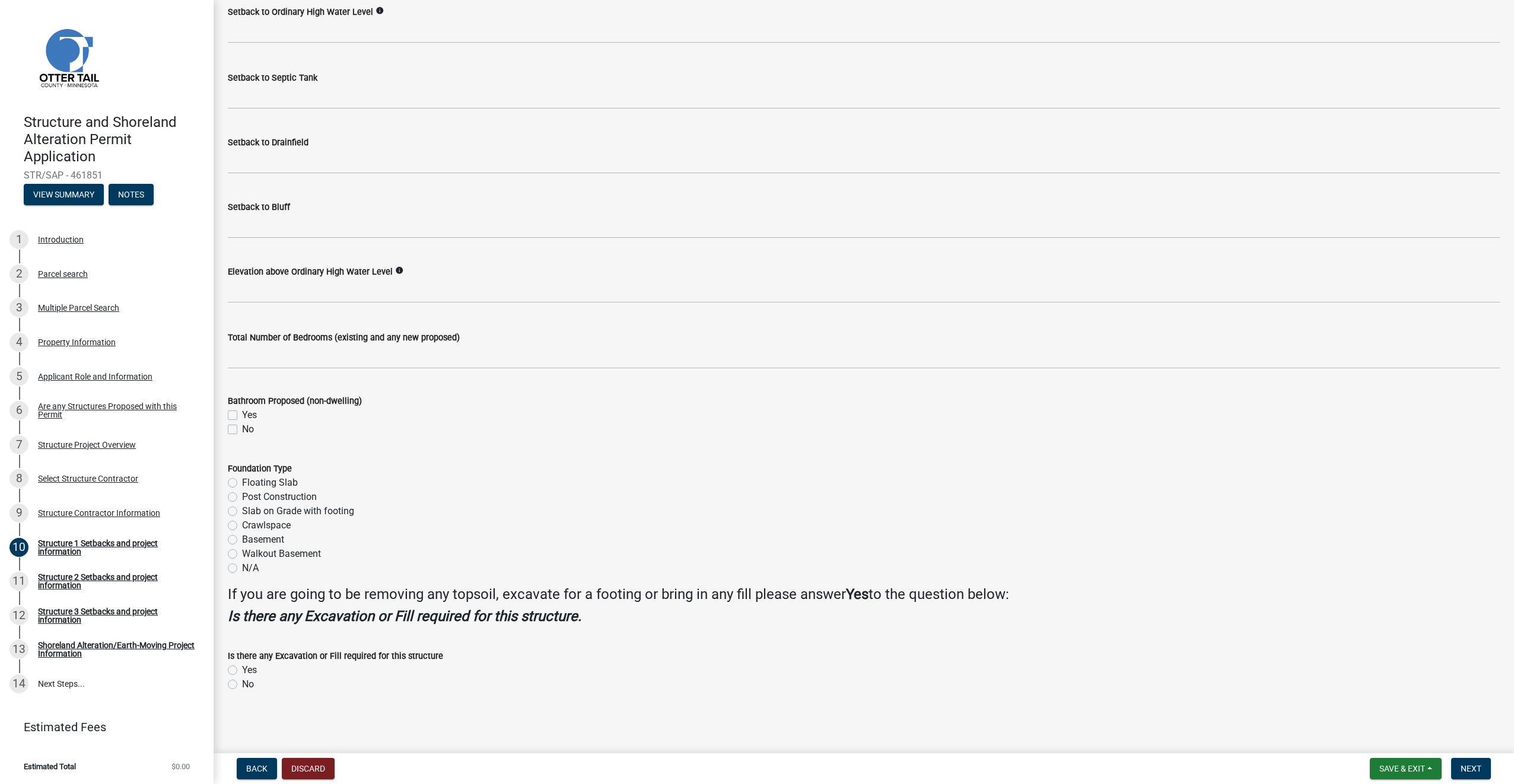
click at [242, 512] on label "Slab on Grade with footing" at bounding box center [298, 511] width 112 height 14
click at [242, 512] on input "Slab on Grade with footing" at bounding box center [246, 507] width 8 height 8
radio input "true"
click at [242, 669] on label "Yes" at bounding box center [249, 670] width 15 height 14
click at [242, 669] on input "Yes" at bounding box center [246, 666] width 8 height 8
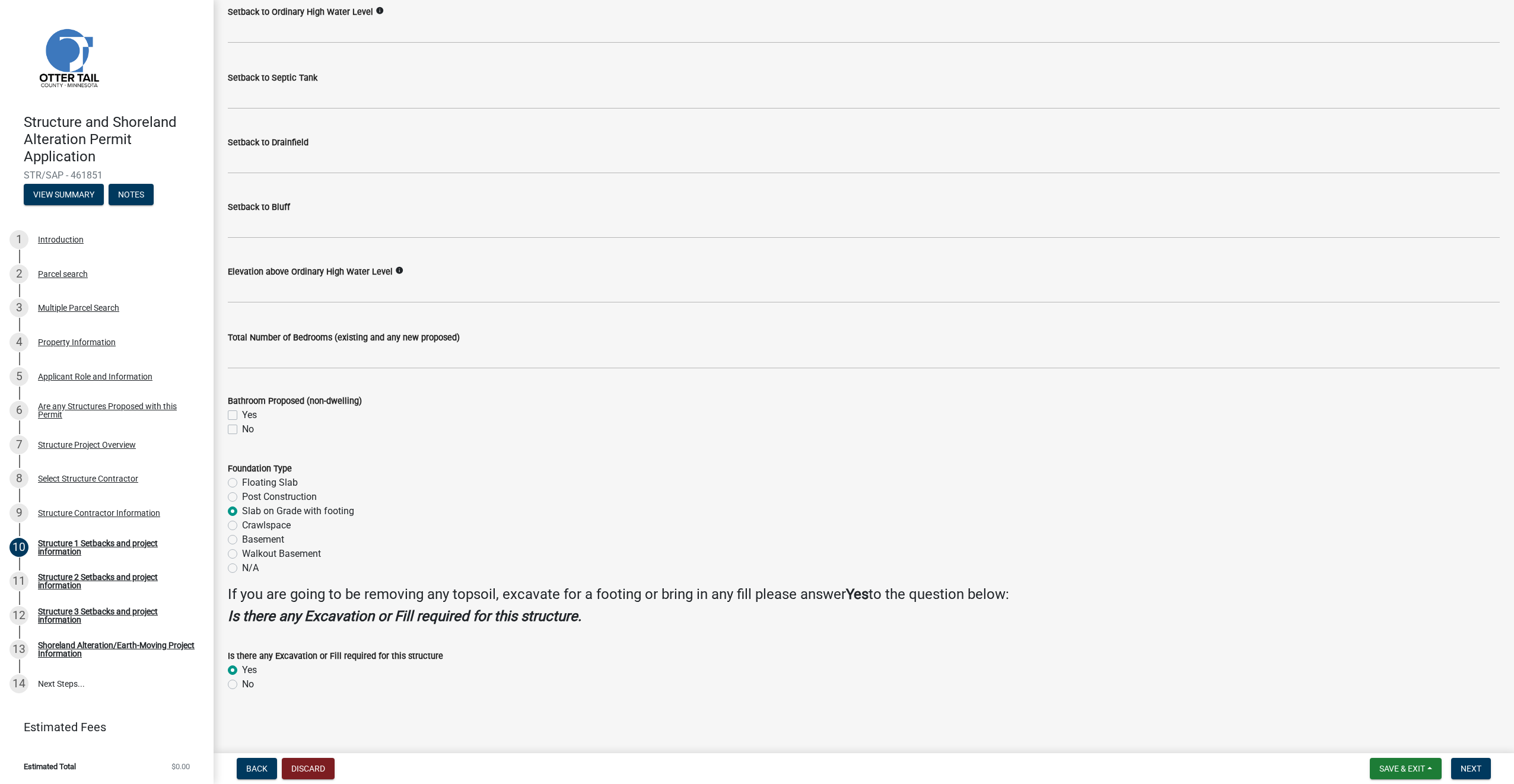
radio input "true"
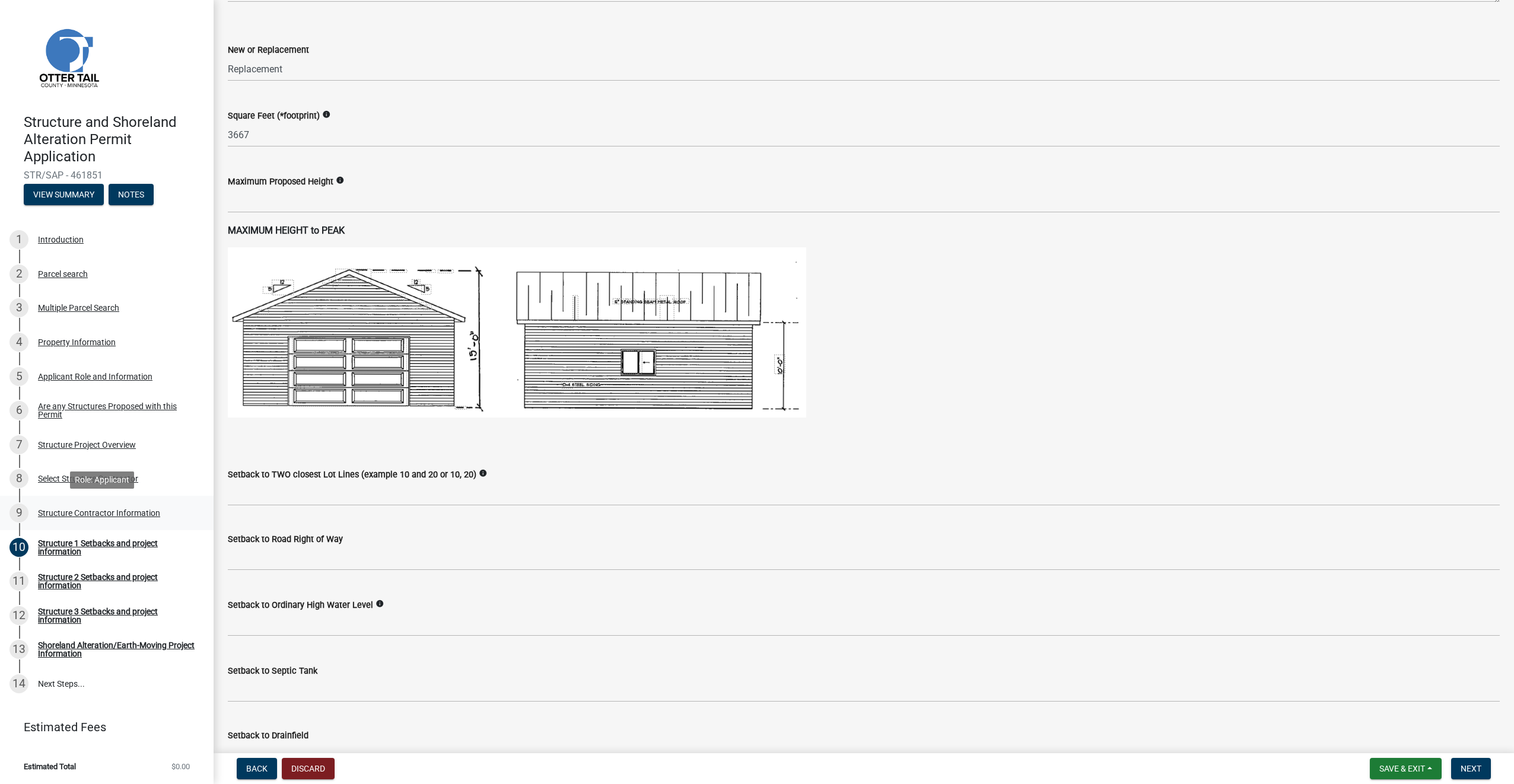
scroll to position [0, 0]
